Goal: Task Accomplishment & Management: Use online tool/utility

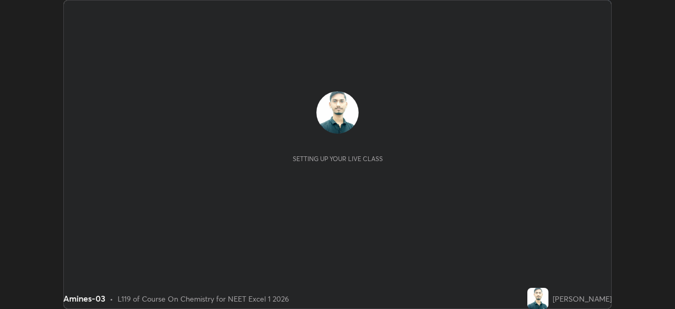
scroll to position [309, 675]
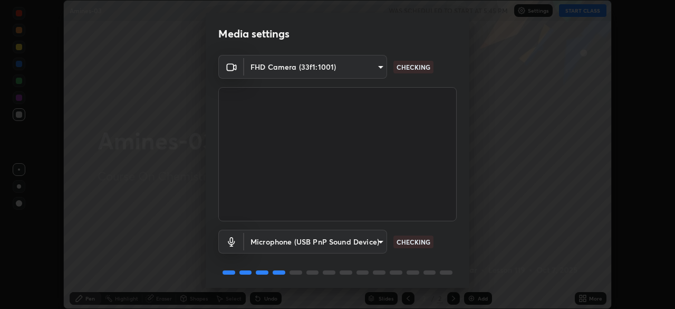
click at [378, 241] on body "Erase all Amines-03 WAS SCHEDULED TO START AT 5:45 PM Settings START CLASS Sett…" at bounding box center [337, 154] width 675 height 309
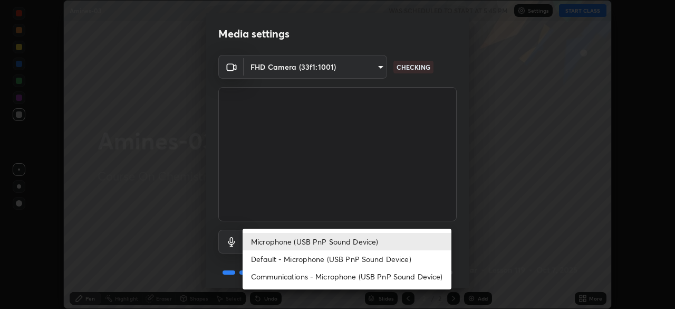
click at [401, 257] on li "Default - Microphone (USB PnP Sound Device)" at bounding box center [347, 258] width 209 height 17
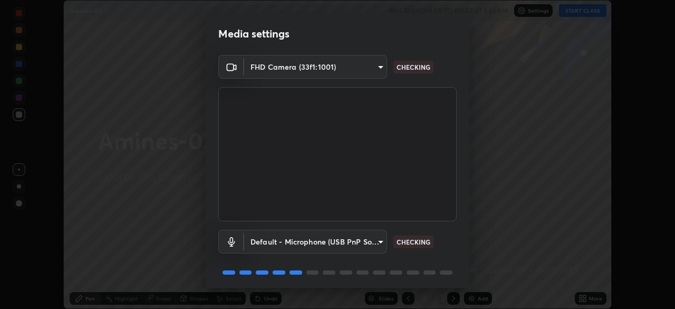
click at [381, 244] on body "Erase all Amines-03 WAS SCHEDULED TO START AT 5:45 PM Settings START CLASS Sett…" at bounding box center [337, 154] width 675 height 309
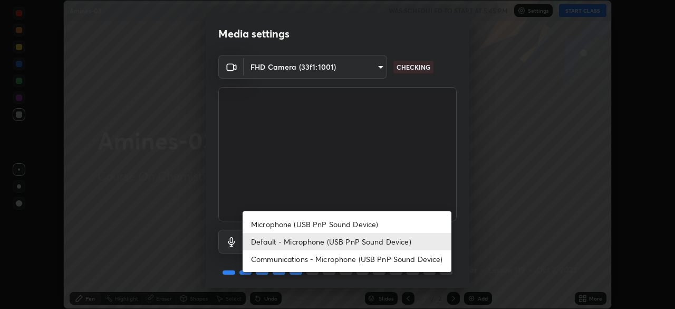
click at [391, 223] on li "Microphone (USB PnP Sound Device)" at bounding box center [347, 223] width 209 height 17
type input "b93cbfc37ea663615e2a2758e13d6489b429ad874a2ce90456402bbb4f5a5e7c"
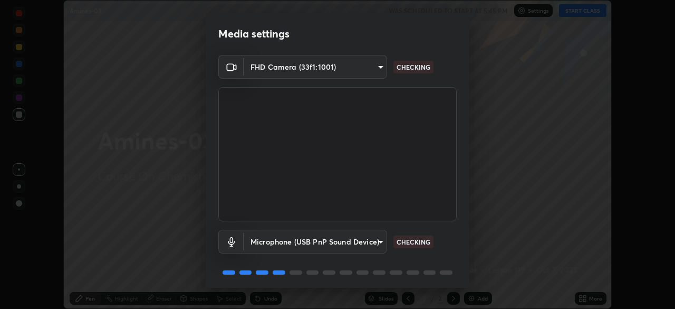
scroll to position [37, 0]
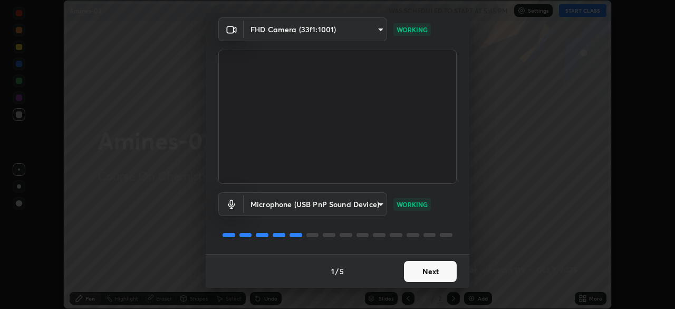
click at [440, 273] on button "Next" at bounding box center [430, 271] width 53 height 21
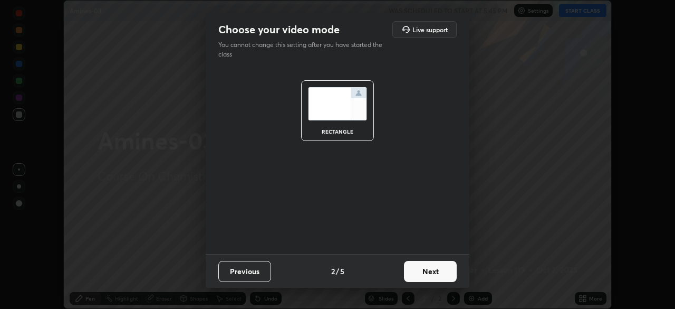
click at [446, 272] on button "Next" at bounding box center [430, 271] width 53 height 21
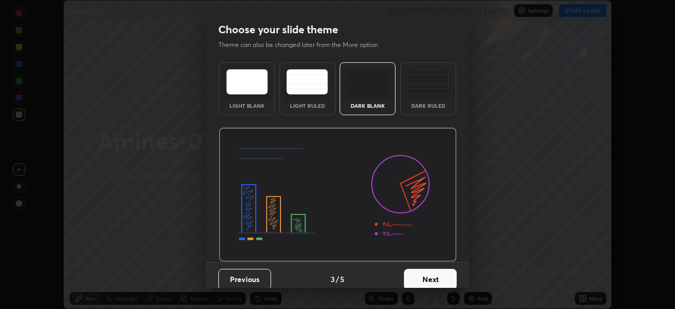
click at [442, 272] on button "Next" at bounding box center [430, 278] width 53 height 21
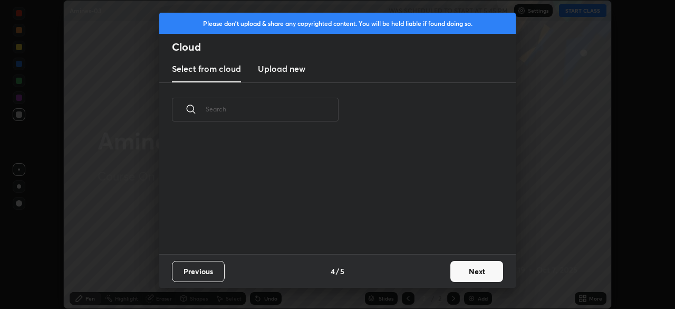
click at [451, 271] on button "Next" at bounding box center [476, 271] width 53 height 21
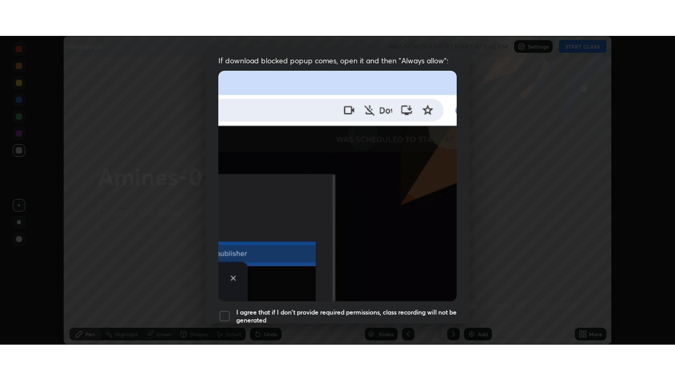
scroll to position [253, 0]
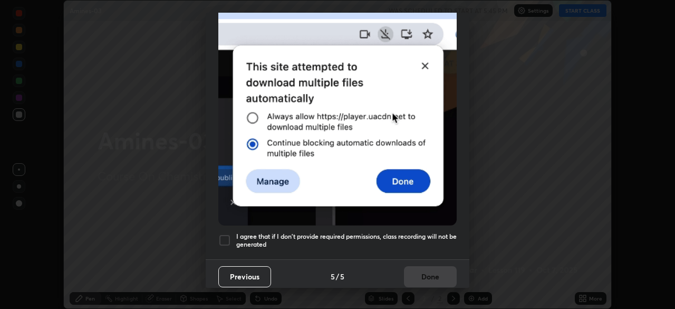
click at [431, 235] on h5 "I agree that if I don't provide required permissions, class recording will not …" at bounding box center [346, 240] width 220 height 16
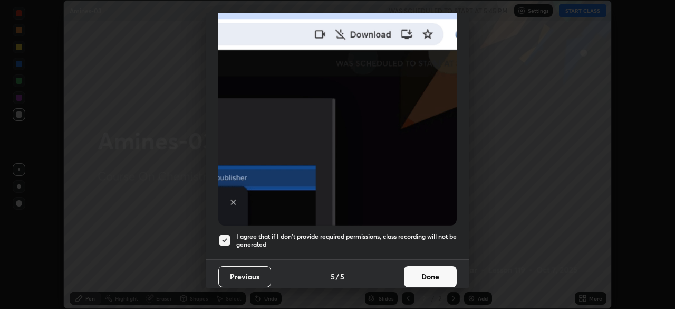
click at [426, 268] on button "Done" at bounding box center [430, 276] width 53 height 21
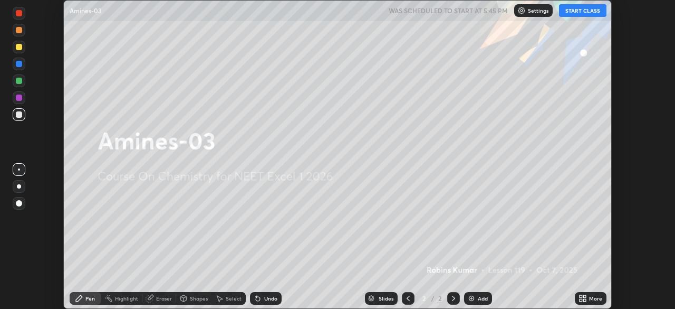
click at [581, 296] on icon at bounding box center [581, 296] width 3 height 3
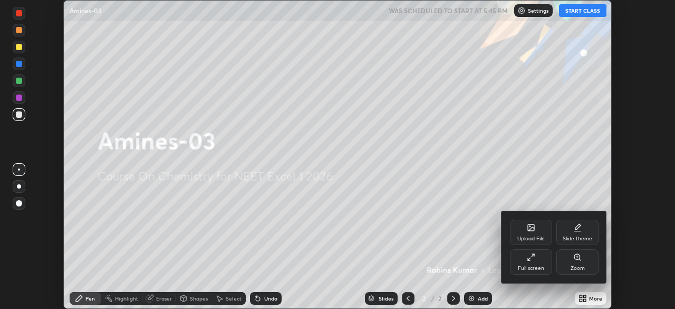
click at [533, 263] on div "Full screen" at bounding box center [531, 261] width 42 height 25
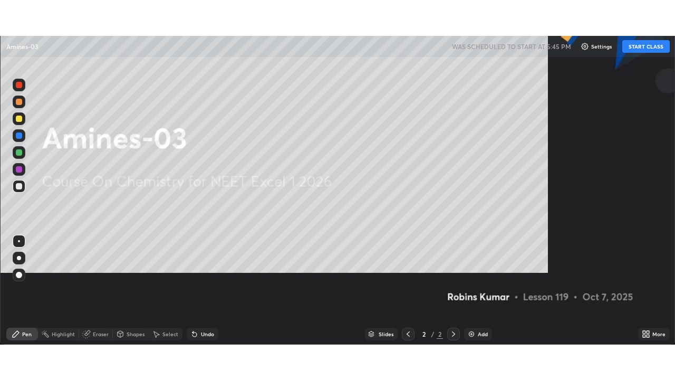
scroll to position [380, 675]
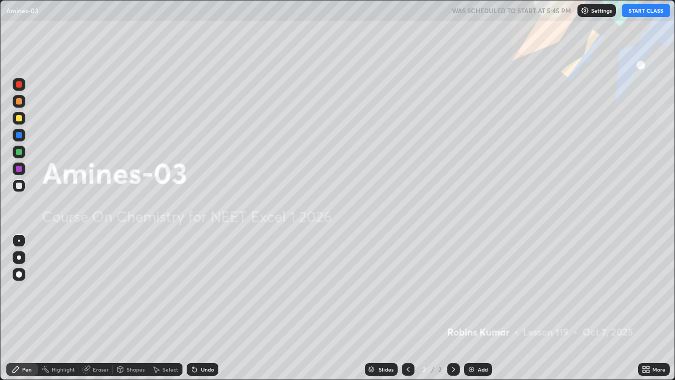
click at [637, 14] on button "START CLASS" at bounding box center [645, 10] width 47 height 13
click at [475, 308] on div "Add" at bounding box center [478, 369] width 28 height 13
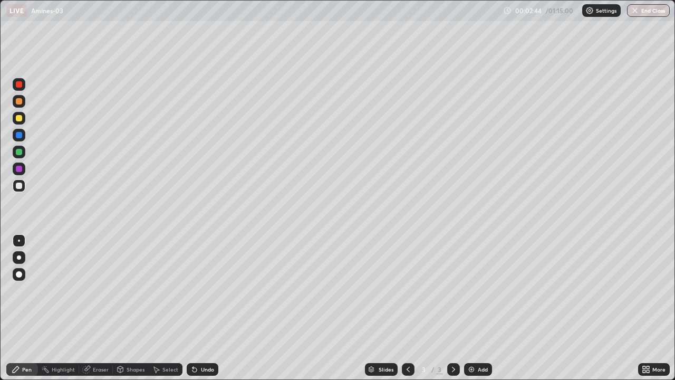
click at [476, 308] on div "Add" at bounding box center [478, 369] width 28 height 13
click at [473, 308] on img at bounding box center [471, 369] width 8 height 8
click at [472, 308] on img at bounding box center [471, 369] width 8 height 8
click at [470, 308] on img at bounding box center [471, 369] width 8 height 8
click at [472, 308] on img at bounding box center [471, 369] width 8 height 8
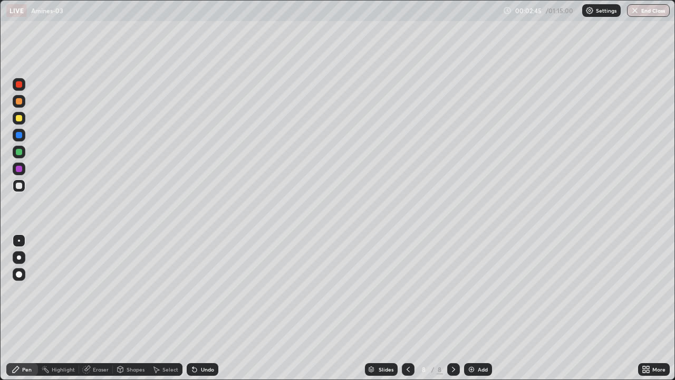
click at [471, 308] on img at bounding box center [471, 369] width 8 height 8
click at [472, 308] on img at bounding box center [471, 369] width 8 height 8
click at [473, 308] on img at bounding box center [471, 369] width 8 height 8
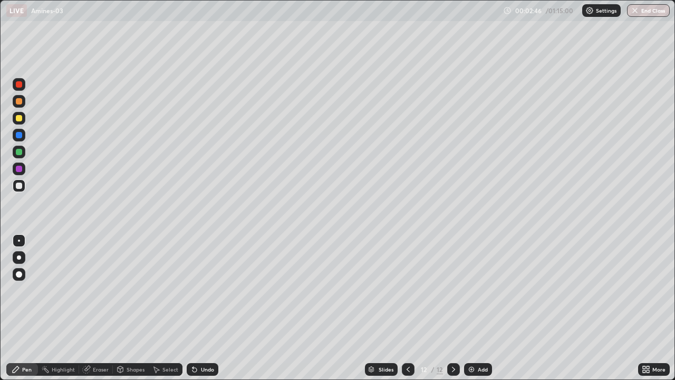
click at [473, 308] on img at bounding box center [471, 369] width 8 height 8
click at [472, 308] on img at bounding box center [471, 369] width 8 height 8
click at [476, 308] on div "Add" at bounding box center [478, 369] width 28 height 13
click at [407, 308] on icon at bounding box center [408, 369] width 8 height 8
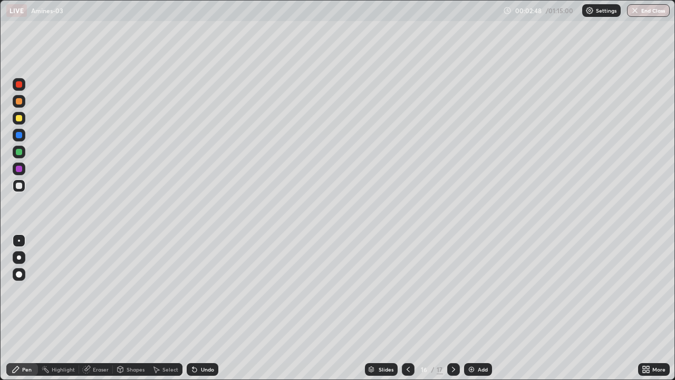
click at [407, 308] on icon at bounding box center [408, 369] width 8 height 8
click at [408, 308] on icon at bounding box center [408, 369] width 8 height 8
click at [407, 308] on icon at bounding box center [408, 369] width 8 height 8
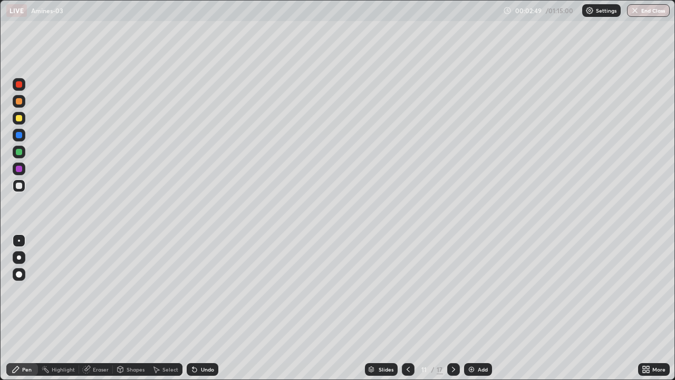
click at [407, 308] on icon at bounding box center [408, 369] width 8 height 8
click at [407, 308] on icon at bounding box center [408, 369] width 3 height 5
click at [407, 308] on icon at bounding box center [408, 369] width 8 height 8
click at [406, 308] on icon at bounding box center [408, 369] width 8 height 8
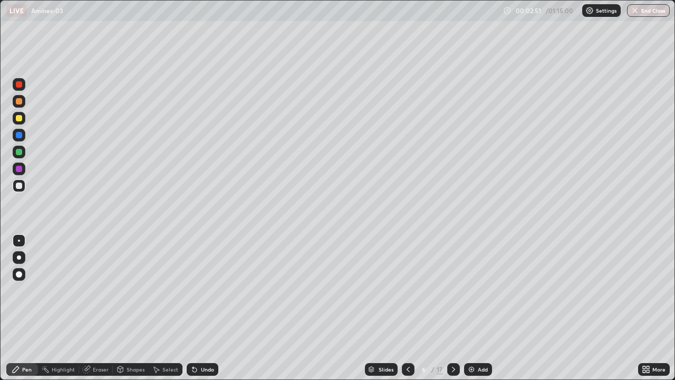
click at [409, 308] on icon at bounding box center [408, 369] width 8 height 8
click at [411, 308] on div at bounding box center [408, 369] width 13 height 13
click at [407, 308] on icon at bounding box center [408, 369] width 8 height 8
click at [21, 102] on div at bounding box center [19, 101] width 6 height 6
click at [23, 117] on div at bounding box center [19, 118] width 13 height 13
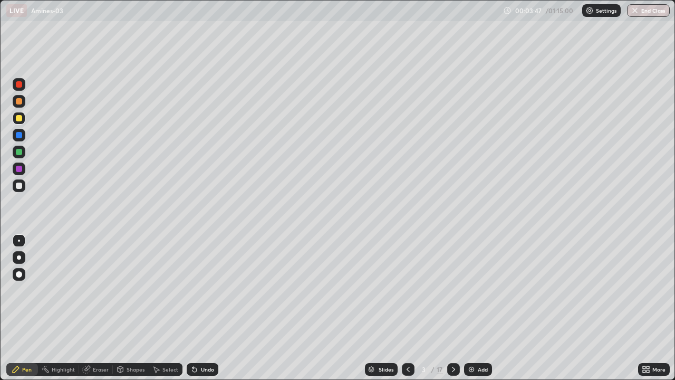
click at [19, 152] on div at bounding box center [19, 152] width 6 height 6
click at [20, 118] on div at bounding box center [19, 118] width 6 height 6
click at [24, 182] on div at bounding box center [19, 185] width 13 height 13
click at [23, 101] on div at bounding box center [19, 101] width 13 height 13
click at [21, 136] on div at bounding box center [19, 135] width 6 height 6
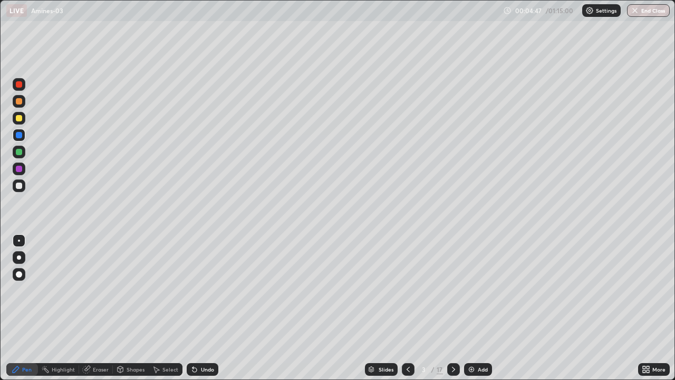
click at [19, 152] on div at bounding box center [19, 152] width 6 height 6
click at [21, 123] on div at bounding box center [19, 118] width 13 height 13
click at [131, 308] on div "Shapes" at bounding box center [136, 369] width 18 height 5
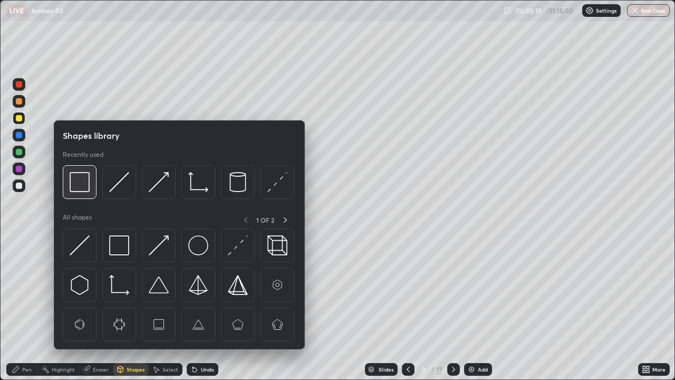
click at [85, 187] on img at bounding box center [80, 182] width 20 height 20
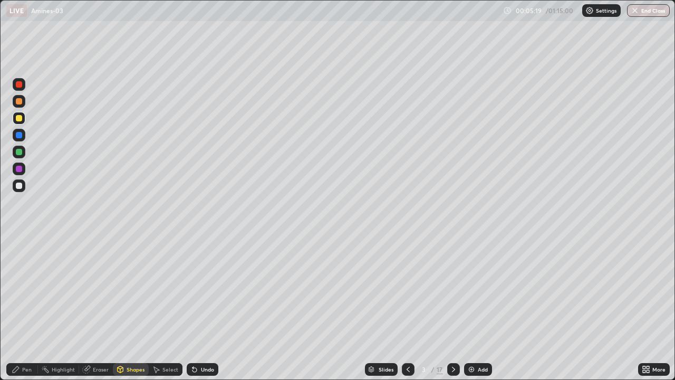
click at [20, 170] on div at bounding box center [19, 169] width 6 height 6
click at [20, 308] on icon at bounding box center [16, 369] width 8 height 8
click at [24, 187] on div at bounding box center [19, 185] width 13 height 13
click at [22, 102] on div at bounding box center [19, 101] width 6 height 6
click at [17, 151] on div at bounding box center [19, 152] width 6 height 6
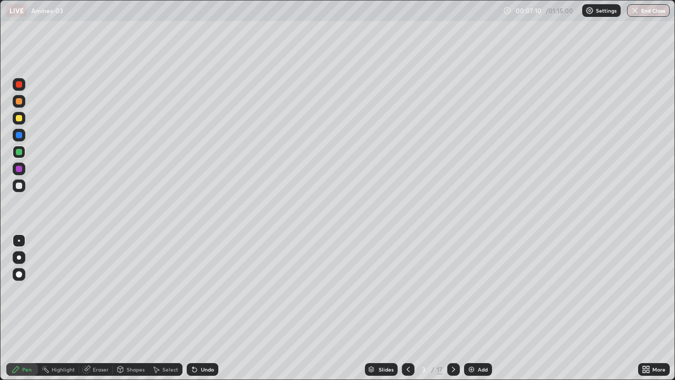
click at [20, 119] on div at bounding box center [19, 118] width 6 height 6
click at [22, 140] on div at bounding box center [19, 135] width 13 height 13
click at [21, 120] on div at bounding box center [19, 118] width 6 height 6
click at [56, 308] on div "Highlight" at bounding box center [63, 369] width 23 height 5
click at [20, 85] on div at bounding box center [19, 84] width 6 height 6
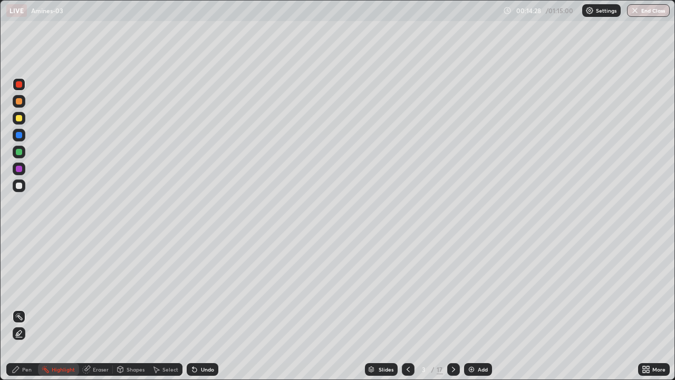
click at [31, 308] on div "Pen" at bounding box center [22, 369] width 32 height 13
click at [453, 308] on icon at bounding box center [453, 369] width 8 height 8
click at [407, 308] on icon at bounding box center [408, 369] width 8 height 8
click at [453, 308] on icon at bounding box center [453, 369] width 8 height 8
click at [21, 103] on div at bounding box center [19, 101] width 6 height 6
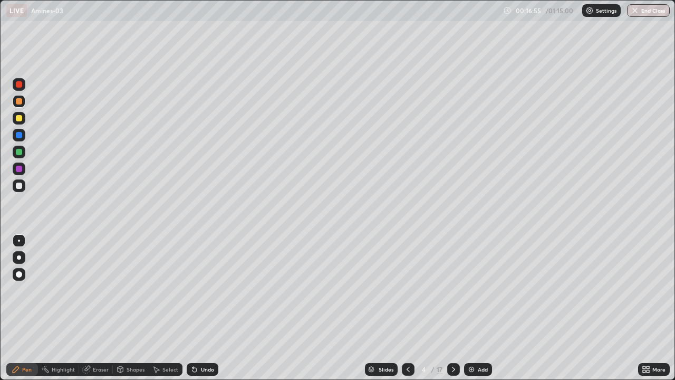
click at [21, 188] on div at bounding box center [19, 185] width 6 height 6
click at [19, 153] on div at bounding box center [19, 152] width 6 height 6
click at [23, 139] on div at bounding box center [19, 135] width 13 height 13
click at [21, 117] on div at bounding box center [19, 118] width 6 height 6
click at [449, 308] on div at bounding box center [453, 369] width 13 height 13
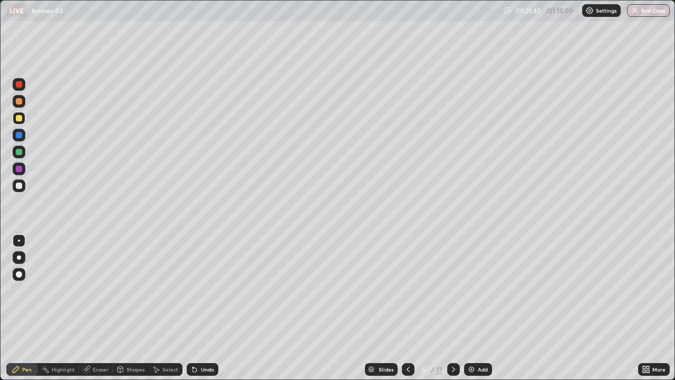
click at [20, 104] on div at bounding box center [19, 101] width 6 height 6
click at [132, 308] on div "Shapes" at bounding box center [136, 369] width 18 height 5
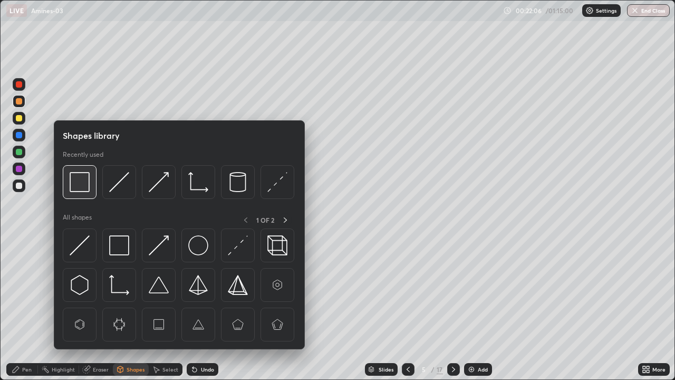
click at [77, 190] on img at bounding box center [80, 182] width 20 height 20
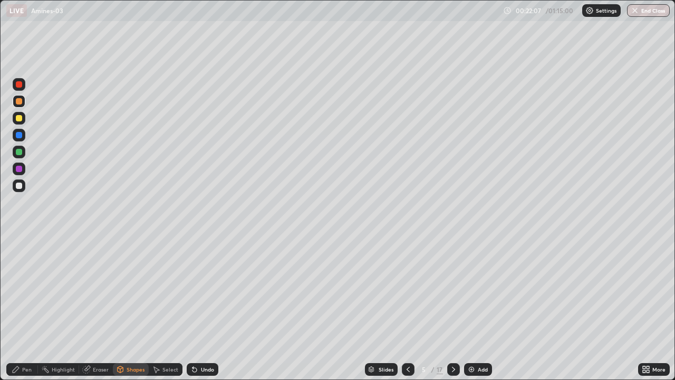
click at [20, 171] on div at bounding box center [19, 169] width 6 height 6
click at [17, 308] on icon at bounding box center [16, 369] width 6 height 6
click at [20, 155] on div at bounding box center [19, 152] width 6 height 6
click at [20, 185] on div at bounding box center [19, 185] width 6 height 6
click at [21, 166] on div at bounding box center [19, 169] width 6 height 6
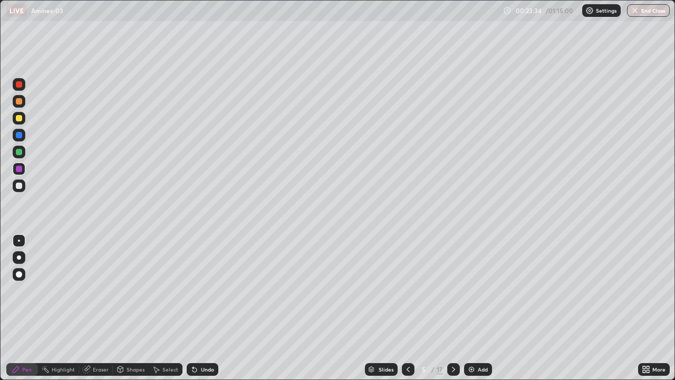
click at [20, 102] on div at bounding box center [19, 101] width 6 height 6
click at [18, 136] on div at bounding box center [19, 135] width 6 height 6
click at [20, 104] on div at bounding box center [19, 101] width 6 height 6
click at [20, 169] on div at bounding box center [19, 169] width 6 height 6
click at [19, 85] on div at bounding box center [19, 84] width 6 height 6
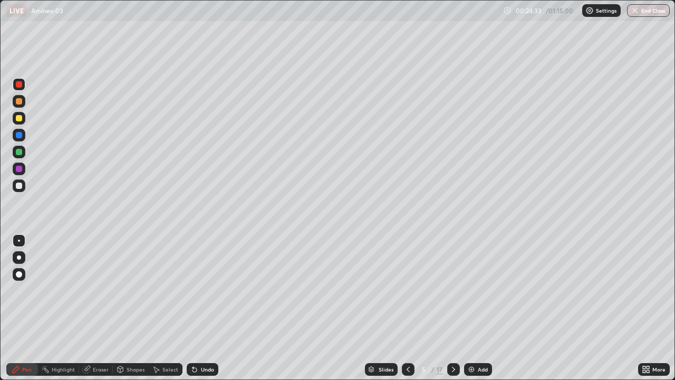
click at [18, 188] on div at bounding box center [19, 185] width 6 height 6
click at [19, 102] on div at bounding box center [19, 101] width 6 height 6
click at [24, 84] on div at bounding box center [19, 84] width 13 height 13
click at [20, 169] on div at bounding box center [19, 169] width 6 height 6
click at [20, 119] on div at bounding box center [19, 118] width 6 height 6
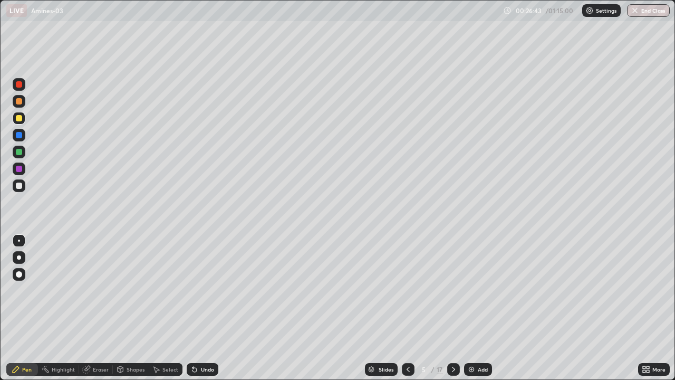
click at [20, 103] on div at bounding box center [19, 101] width 6 height 6
click at [60, 308] on div "Highlight" at bounding box center [63, 369] width 23 height 5
click at [451, 308] on icon at bounding box center [453, 369] width 8 height 8
click at [21, 138] on div at bounding box center [19, 135] width 6 height 6
click at [22, 308] on div "Pen" at bounding box center [22, 369] width 32 height 13
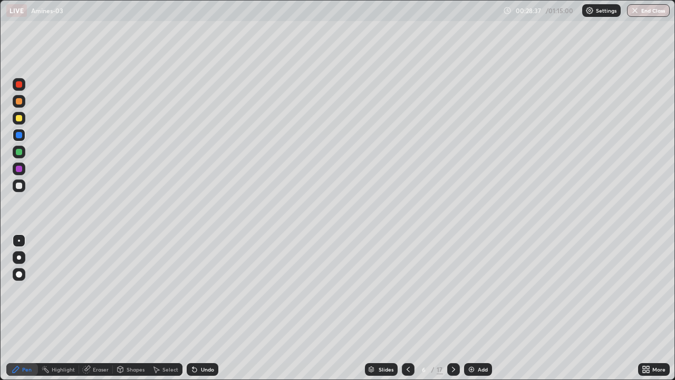
click at [402, 308] on div at bounding box center [408, 369] width 13 height 13
click at [452, 308] on icon at bounding box center [453, 369] width 8 height 8
click at [21, 152] on div at bounding box center [19, 152] width 6 height 6
click at [20, 101] on div at bounding box center [19, 101] width 6 height 6
click at [20, 151] on div at bounding box center [19, 152] width 6 height 6
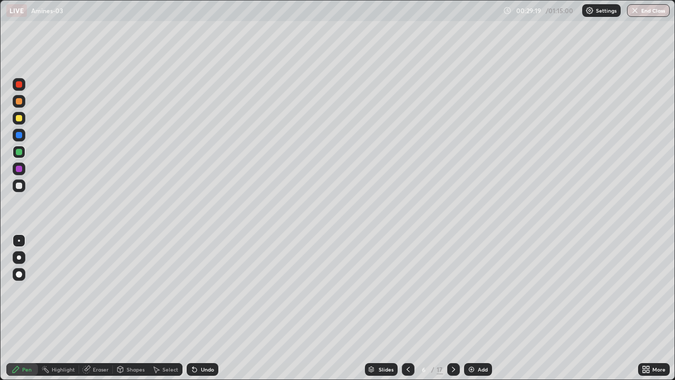
click at [193, 308] on icon at bounding box center [193, 367] width 1 height 1
click at [196, 308] on div "Undo" at bounding box center [203, 369] width 32 height 13
click at [20, 136] on div at bounding box center [19, 135] width 6 height 6
click at [205, 308] on div "Undo" at bounding box center [207, 369] width 13 height 5
click at [201, 308] on div "Undo" at bounding box center [203, 369] width 32 height 13
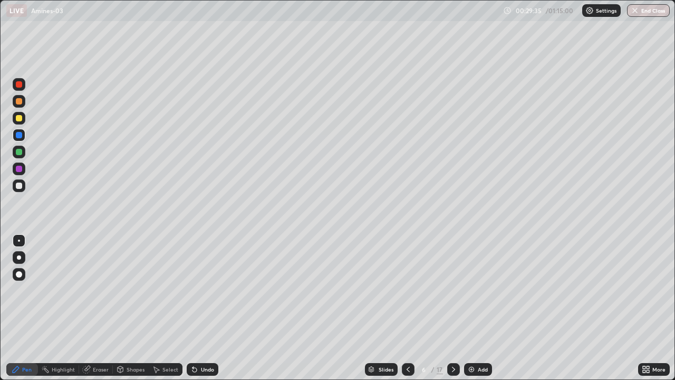
click at [21, 153] on div at bounding box center [19, 152] width 6 height 6
click at [21, 99] on div at bounding box center [19, 101] width 6 height 6
click at [20, 118] on div at bounding box center [19, 118] width 6 height 6
click at [24, 181] on div at bounding box center [19, 185] width 13 height 13
click at [21, 138] on div at bounding box center [19, 135] width 6 height 6
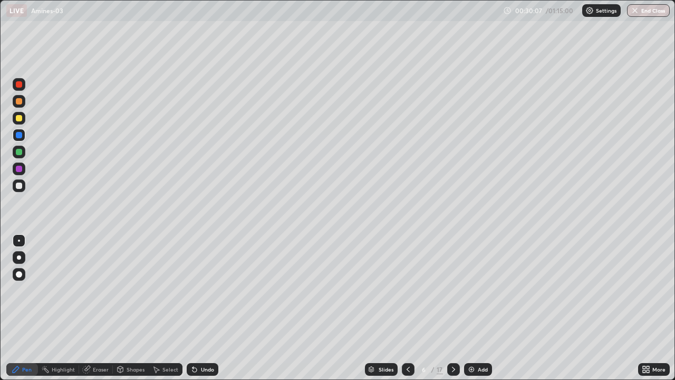
click at [20, 152] on div at bounding box center [19, 152] width 6 height 6
click at [407, 308] on icon at bounding box center [408, 369] width 8 height 8
click at [453, 308] on icon at bounding box center [453, 369] width 8 height 8
click at [19, 85] on div at bounding box center [19, 84] width 6 height 6
click at [23, 184] on div at bounding box center [19, 185] width 13 height 13
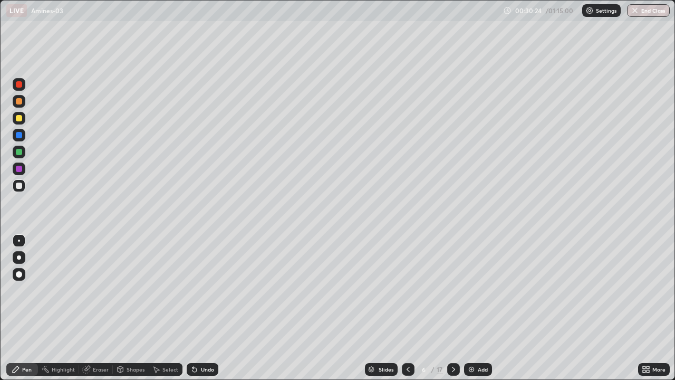
click at [19, 101] on div at bounding box center [19, 101] width 6 height 6
click at [18, 187] on div at bounding box center [19, 185] width 6 height 6
click at [24, 103] on div at bounding box center [19, 101] width 13 height 13
click at [23, 187] on div at bounding box center [19, 185] width 13 height 13
click at [22, 156] on div at bounding box center [19, 152] width 13 height 13
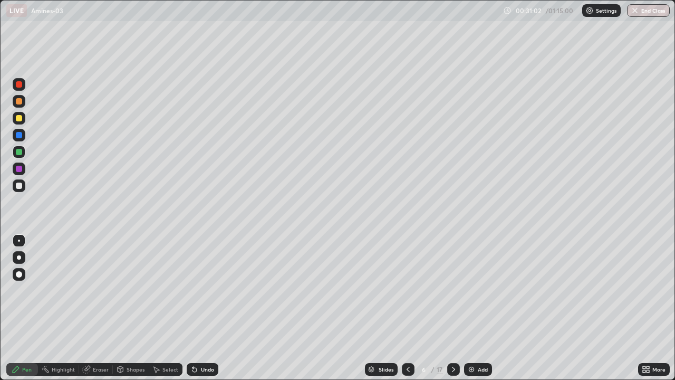
click at [22, 121] on div at bounding box center [19, 118] width 13 height 13
click at [20, 147] on div at bounding box center [19, 152] width 13 height 13
click at [20, 170] on div at bounding box center [19, 169] width 6 height 6
click at [407, 308] on icon at bounding box center [408, 369] width 8 height 8
click at [454, 308] on icon at bounding box center [453, 369] width 8 height 8
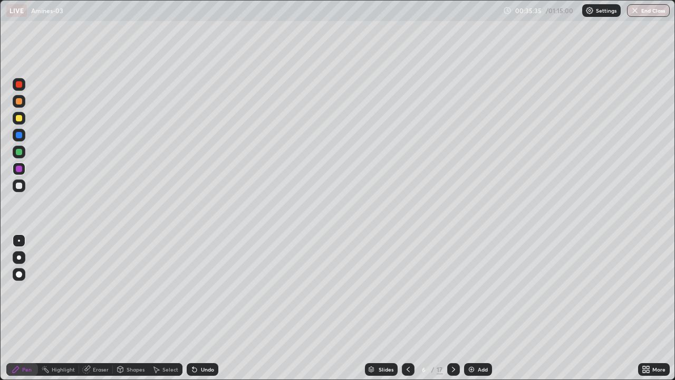
click at [451, 308] on icon at bounding box center [453, 369] width 8 height 8
click at [20, 139] on div at bounding box center [19, 135] width 13 height 13
click at [20, 100] on div at bounding box center [19, 101] width 6 height 6
click at [21, 120] on div at bounding box center [19, 118] width 6 height 6
click at [20, 167] on div at bounding box center [19, 169] width 6 height 6
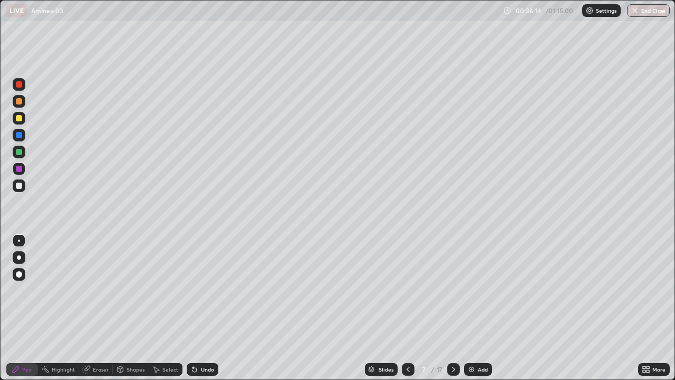
click at [20, 84] on div at bounding box center [19, 84] width 6 height 6
click at [21, 152] on div at bounding box center [19, 152] width 6 height 6
click at [17, 103] on div at bounding box center [19, 101] width 6 height 6
click at [22, 120] on div at bounding box center [19, 118] width 6 height 6
click at [25, 188] on div at bounding box center [19, 185] width 13 height 13
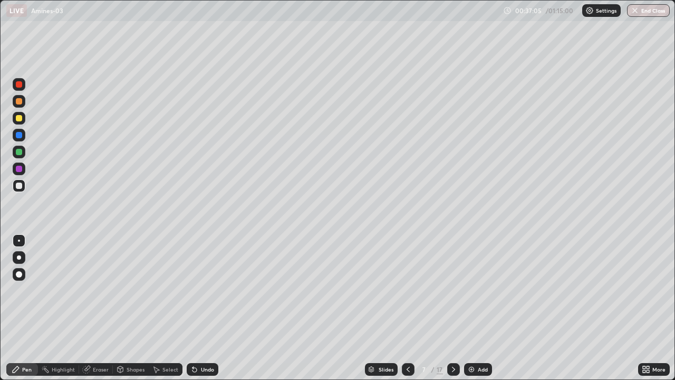
click at [23, 104] on div at bounding box center [19, 101] width 13 height 13
click at [22, 120] on div at bounding box center [19, 118] width 13 height 13
click at [19, 186] on div at bounding box center [19, 185] width 6 height 6
click at [20, 152] on div at bounding box center [19, 152] width 6 height 6
click at [19, 187] on div at bounding box center [19, 185] width 6 height 6
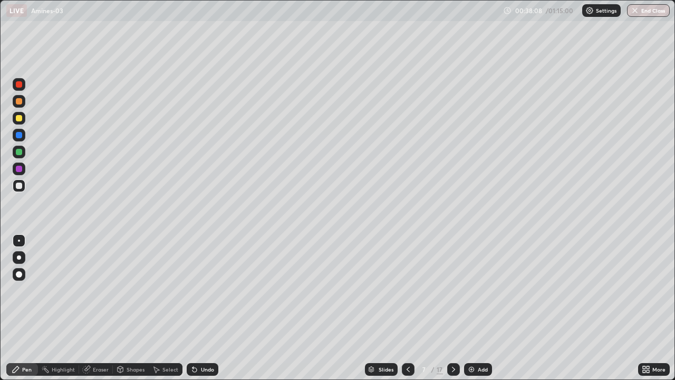
click at [20, 170] on div at bounding box center [19, 169] width 6 height 6
click at [16, 120] on div at bounding box center [19, 118] width 13 height 13
click at [20, 152] on div at bounding box center [19, 152] width 6 height 6
click at [18, 187] on div at bounding box center [19, 185] width 6 height 6
click at [22, 152] on div at bounding box center [19, 152] width 6 height 6
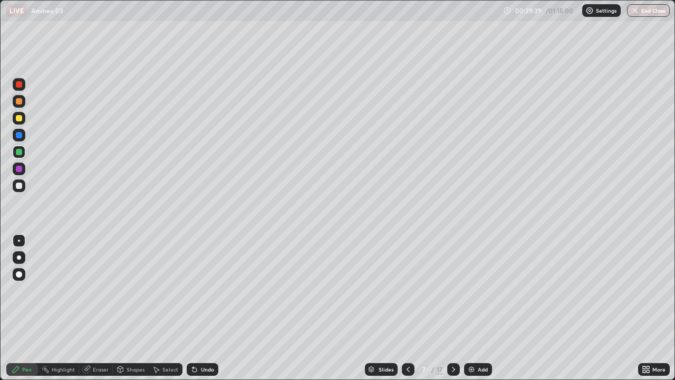
click at [20, 186] on div at bounding box center [19, 185] width 6 height 6
click at [18, 169] on div at bounding box center [19, 169] width 6 height 6
click at [19, 118] on div at bounding box center [19, 118] width 6 height 6
click at [16, 140] on div at bounding box center [19, 135] width 13 height 13
click at [21, 169] on div at bounding box center [19, 169] width 6 height 6
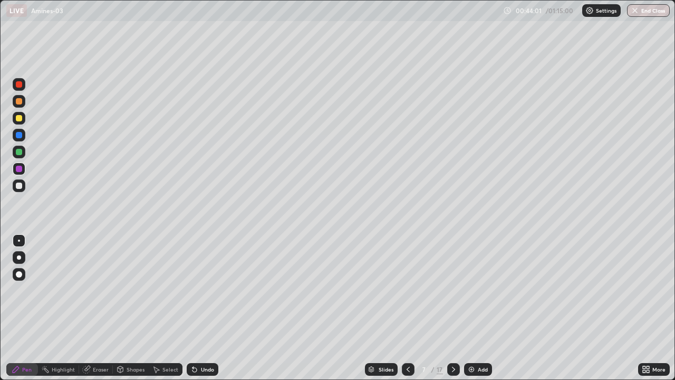
click at [453, 308] on icon at bounding box center [453, 369] width 8 height 8
click at [18, 136] on div at bounding box center [19, 135] width 6 height 6
click at [20, 152] on div at bounding box center [19, 152] width 6 height 6
click at [21, 101] on div at bounding box center [19, 101] width 6 height 6
click at [23, 133] on div at bounding box center [19, 135] width 13 height 13
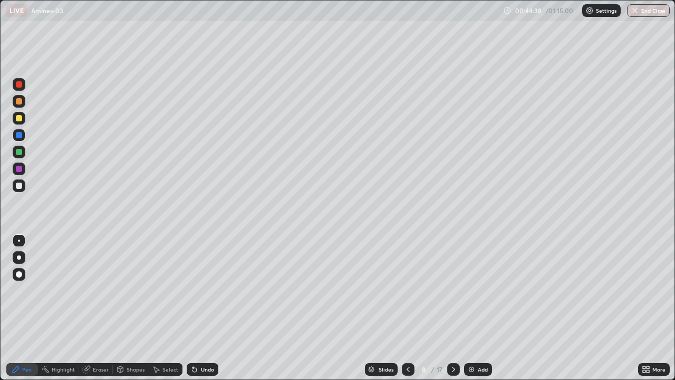
click at [23, 180] on div at bounding box center [19, 185] width 13 height 13
click at [23, 169] on div at bounding box center [19, 168] width 13 height 13
click at [23, 151] on div at bounding box center [19, 152] width 13 height 13
click at [24, 101] on div at bounding box center [19, 101] width 13 height 13
click at [23, 151] on div at bounding box center [19, 152] width 13 height 13
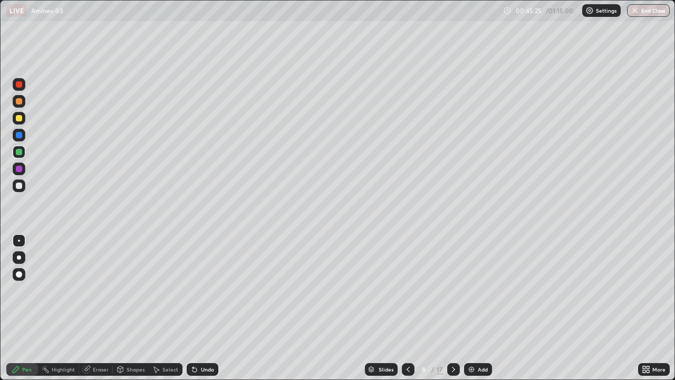
click at [23, 187] on div at bounding box center [19, 185] width 13 height 13
click at [24, 86] on div at bounding box center [19, 84] width 13 height 13
click at [24, 153] on div at bounding box center [19, 152] width 13 height 13
click at [17, 135] on div at bounding box center [19, 135] width 6 height 6
click at [453, 308] on icon at bounding box center [453, 369] width 8 height 8
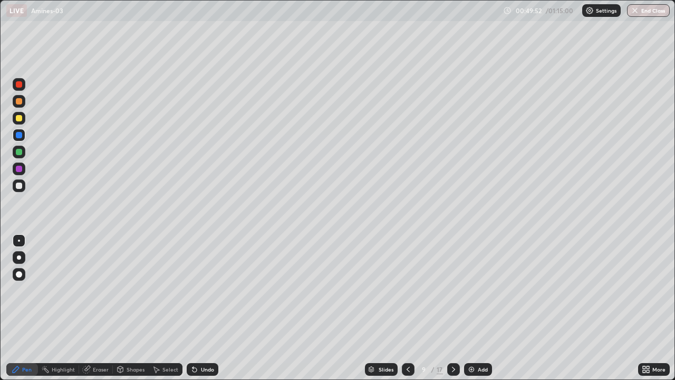
click at [20, 185] on div at bounding box center [19, 185] width 6 height 6
click at [200, 308] on div "Undo" at bounding box center [203, 369] width 32 height 13
click at [20, 101] on div at bounding box center [19, 101] width 6 height 6
click at [21, 168] on div at bounding box center [19, 169] width 6 height 6
click at [21, 103] on div at bounding box center [19, 101] width 6 height 6
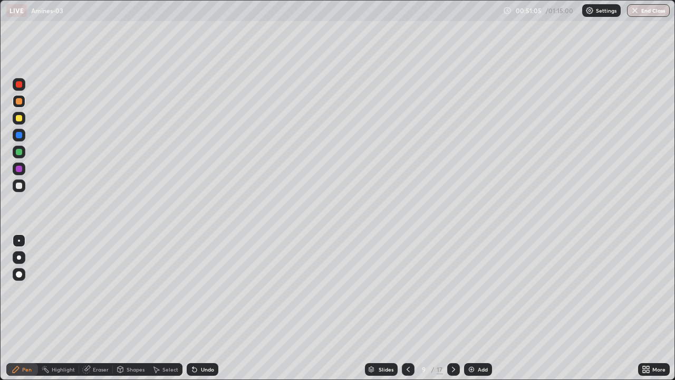
click at [20, 154] on div at bounding box center [19, 152] width 6 height 6
click at [103, 308] on div "Eraser" at bounding box center [101, 369] width 16 height 5
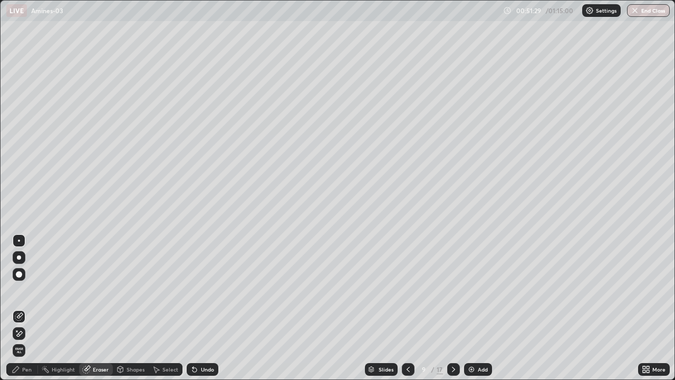
click at [26, 308] on div "Pen" at bounding box center [26, 369] width 9 height 5
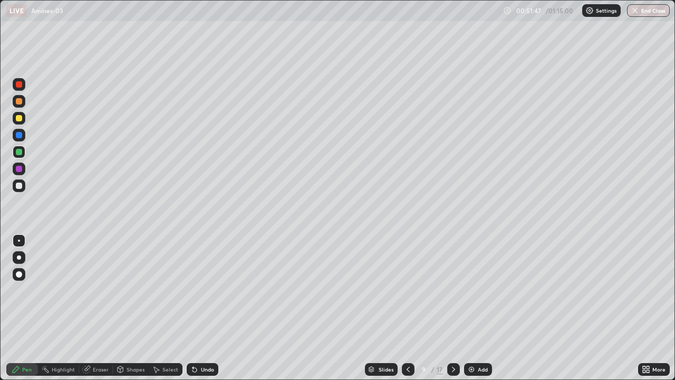
click at [20, 102] on div at bounding box center [19, 101] width 6 height 6
click at [20, 186] on div at bounding box center [19, 185] width 6 height 6
click at [447, 308] on div at bounding box center [453, 369] width 13 height 13
click at [22, 103] on div at bounding box center [19, 101] width 13 height 13
click at [97, 308] on div "Eraser" at bounding box center [101, 369] width 16 height 5
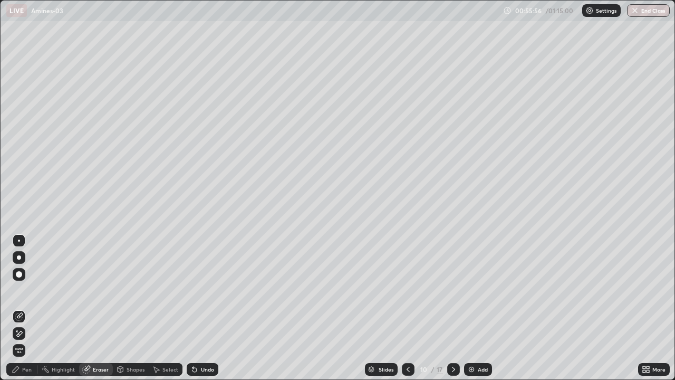
click at [21, 308] on div "Pen" at bounding box center [22, 369] width 32 height 13
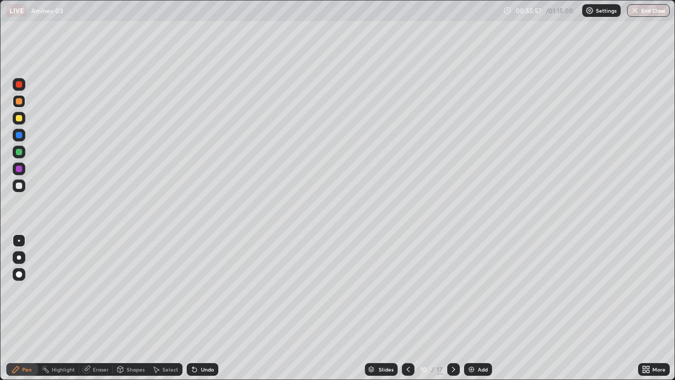
click at [23, 136] on div at bounding box center [19, 135] width 13 height 13
click at [23, 153] on div at bounding box center [19, 152] width 13 height 13
click at [104, 308] on div "Eraser" at bounding box center [101, 369] width 16 height 5
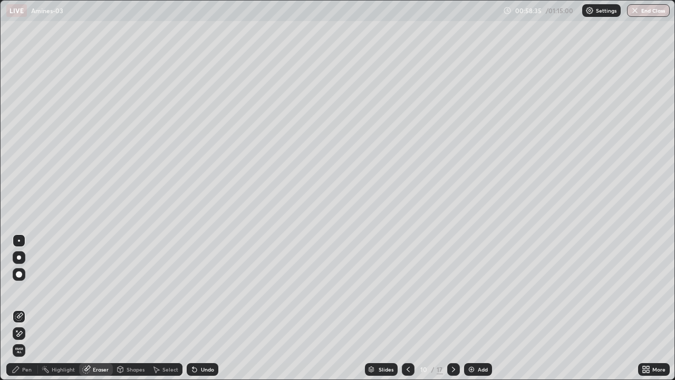
click at [17, 308] on div "Pen" at bounding box center [22, 369] width 32 height 13
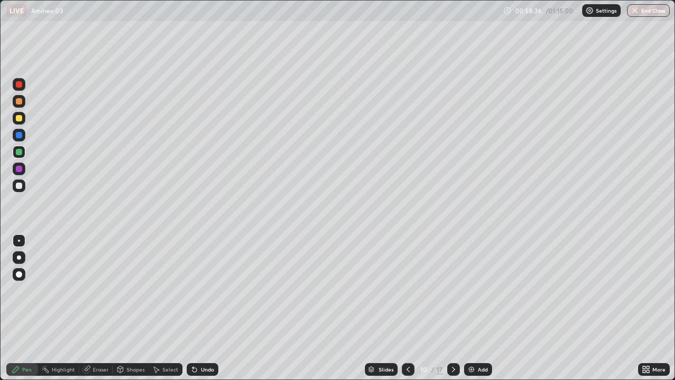
click at [23, 140] on div at bounding box center [19, 135] width 13 height 13
click at [453, 308] on icon at bounding box center [453, 369] width 8 height 8
click at [18, 105] on div at bounding box center [19, 101] width 13 height 13
click at [21, 190] on div at bounding box center [19, 185] width 13 height 13
click at [21, 136] on div at bounding box center [19, 135] width 6 height 6
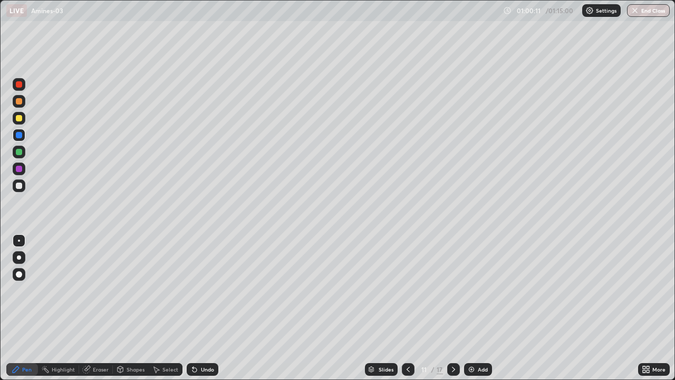
click at [20, 170] on div at bounding box center [19, 169] width 6 height 6
click at [21, 136] on div at bounding box center [19, 135] width 6 height 6
click at [22, 153] on div at bounding box center [19, 152] width 6 height 6
click at [24, 133] on div at bounding box center [19, 135] width 13 height 13
click at [19, 170] on div at bounding box center [19, 169] width 6 height 6
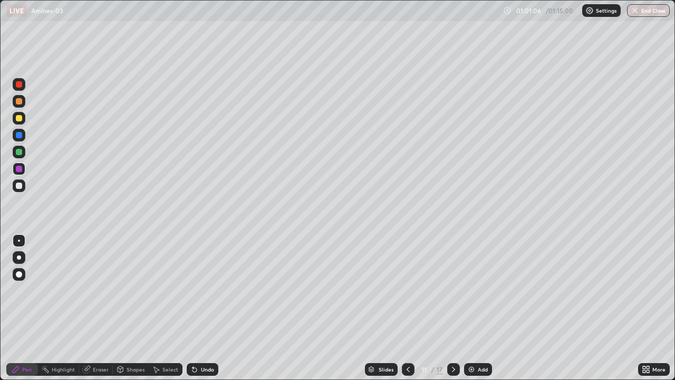
click at [21, 188] on div at bounding box center [19, 185] width 6 height 6
click at [18, 121] on div at bounding box center [19, 118] width 6 height 6
click at [208, 308] on div "Undo" at bounding box center [203, 369] width 32 height 13
click at [20, 169] on div at bounding box center [19, 169] width 6 height 6
click at [656, 14] on button "End Class" at bounding box center [648, 10] width 43 height 13
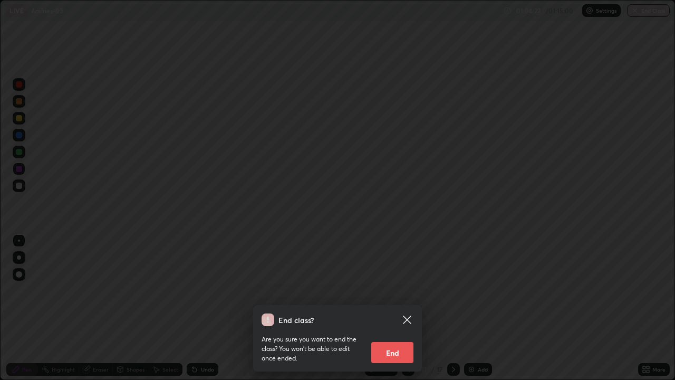
click at [407, 308] on button "End" at bounding box center [392, 352] width 42 height 21
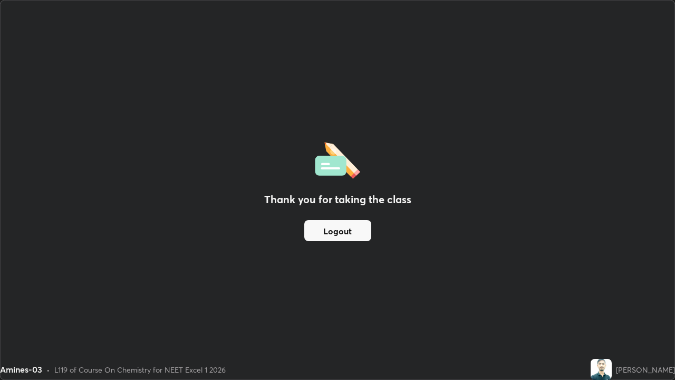
click at [355, 232] on button "Logout" at bounding box center [337, 230] width 67 height 21
